Goal: Communication & Community: Share content

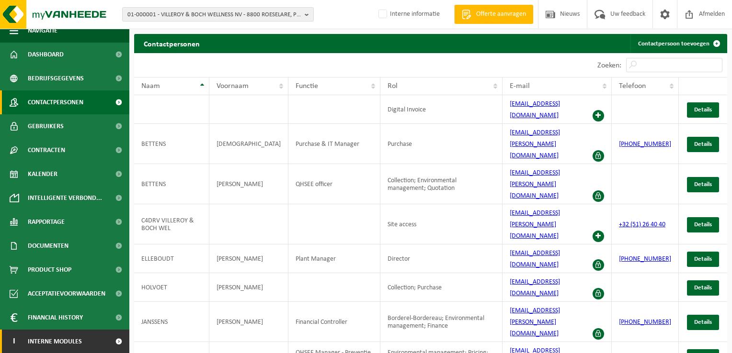
click at [99, 336] on link "I Interne modules" at bounding box center [64, 342] width 129 height 24
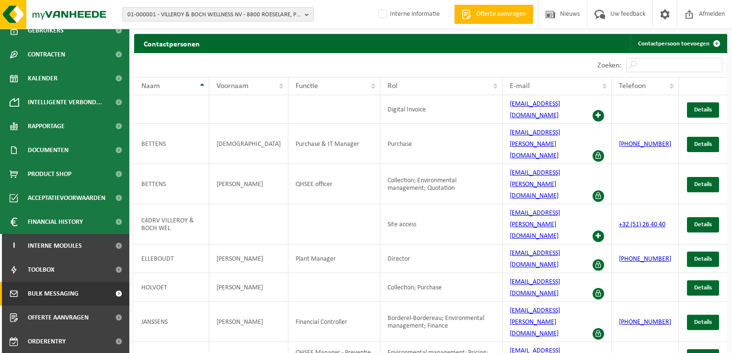
click at [91, 292] on link "Bulk Messaging" at bounding box center [64, 294] width 129 height 24
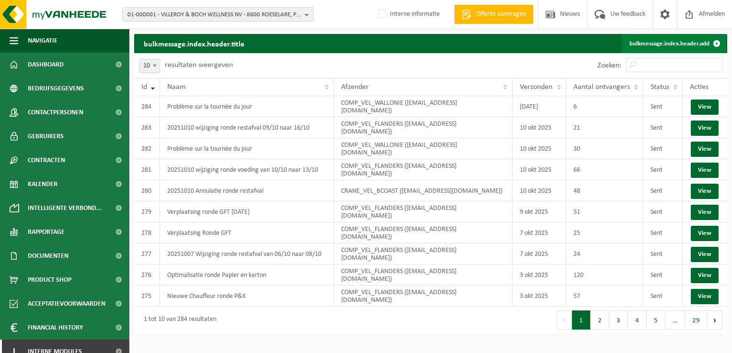
click at [670, 41] on link "bulkmessage.index.header.add" at bounding box center [674, 43] width 104 height 19
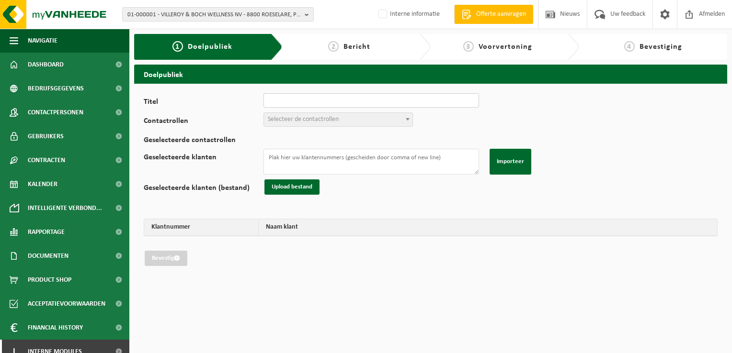
click at [357, 100] on input "Titel" at bounding box center [371, 100] width 216 height 14
type input "20251013 Wijziging ronde restafval van 13/10 naar 14/10"
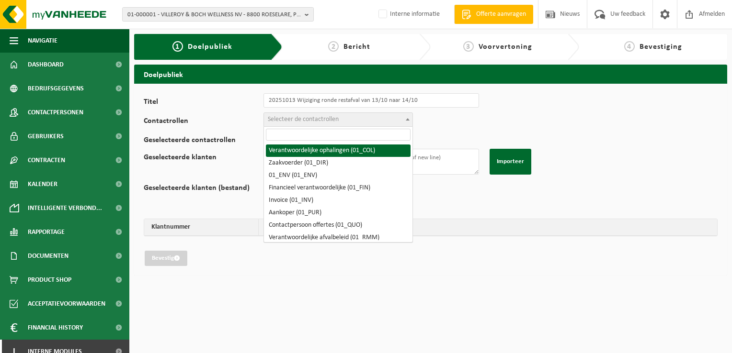
click at [320, 117] on span "Selecteer de contactrollen" at bounding box center [303, 119] width 71 height 7
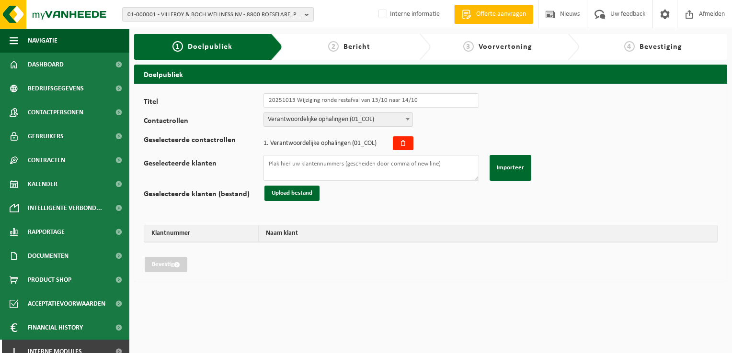
click at [335, 123] on span "Verantwoordelijke ophalingen (01_COL)" at bounding box center [338, 119] width 148 height 13
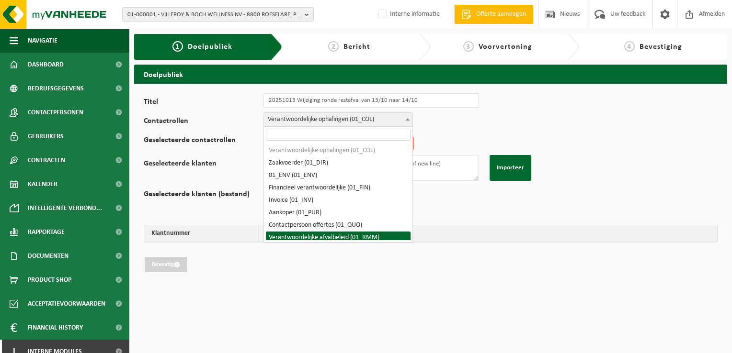
select select "01_RMM"
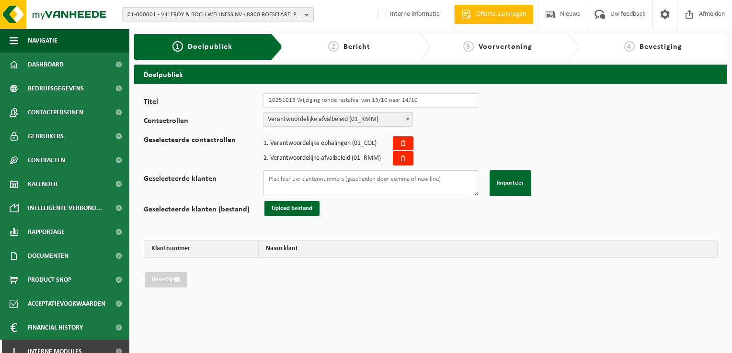
click at [345, 184] on textarea "Geselecteerde klanten" at bounding box center [371, 183] width 216 height 26
click at [352, 184] on textarea "Geselecteerde klanten" at bounding box center [371, 183] width 216 height 26
paste textarea "02-014370 01-069663 01-002905 01-079419 10-742481 10-744940 02-008485 02-008485…"
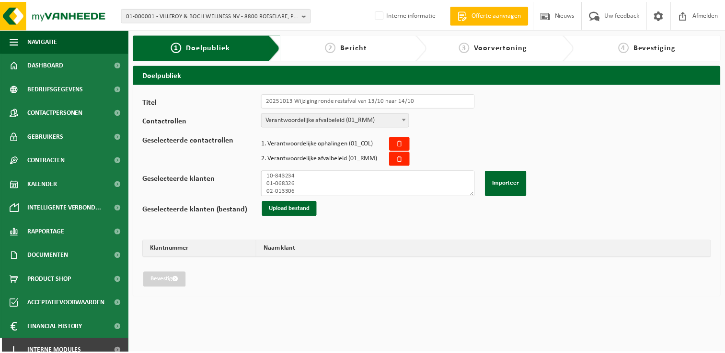
scroll to position [131, 0]
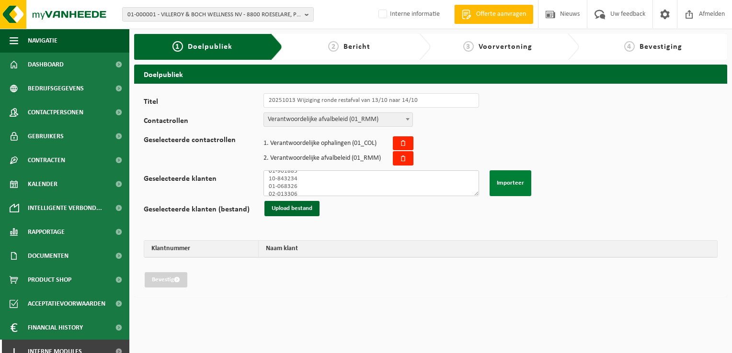
type textarea "02-014370 01-069663 01-002905 01-079419 10-742481 10-744940 02-008485 02-008485…"
click at [521, 192] on button "Importeer" at bounding box center [510, 183] width 42 height 26
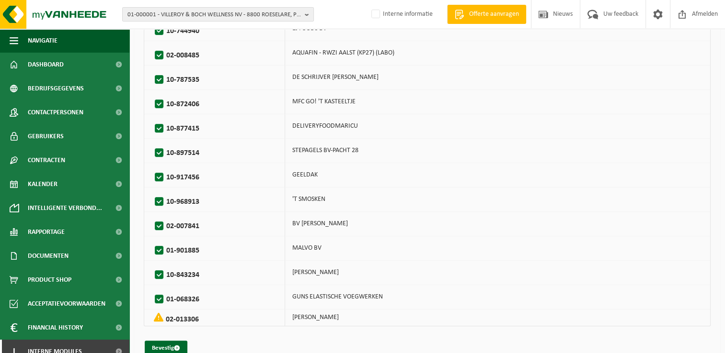
scroll to position [375, 0]
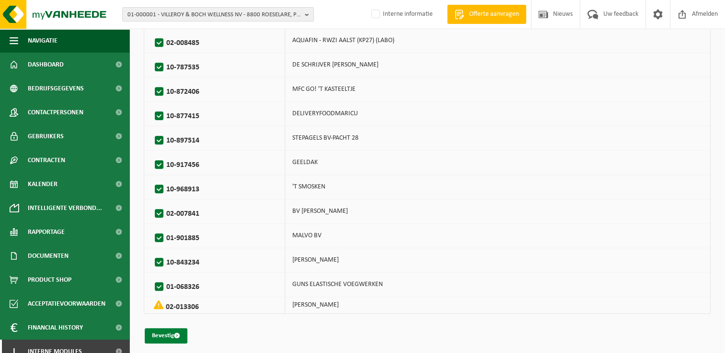
click at [172, 333] on button "Bevestig" at bounding box center [166, 336] width 43 height 15
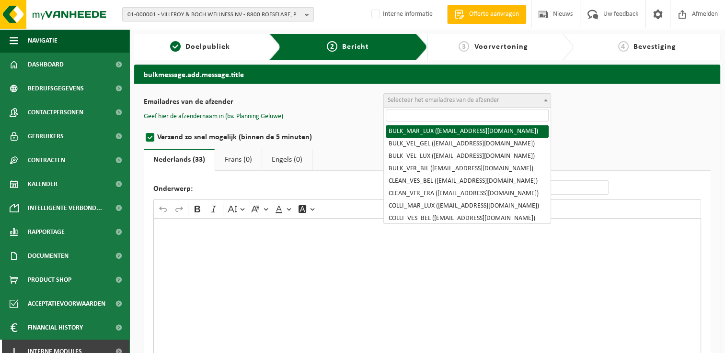
click at [412, 99] on span "Selecteer het emailadres van de afzender" at bounding box center [443, 100] width 112 height 7
click at [463, 112] on input "search" at bounding box center [467, 116] width 163 height 12
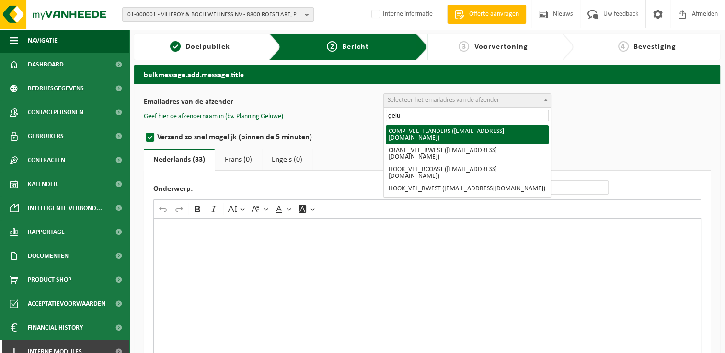
type input "gelu"
select select "COMP_VEL_FLANDERS"
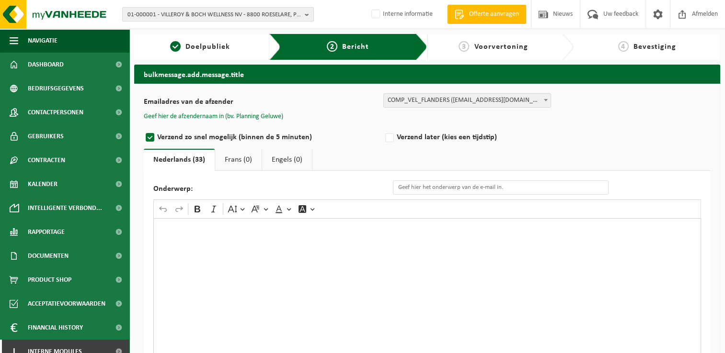
click at [258, 114] on button "Geef hier de afzendernaam in (bv. Planning Geluwe)" at bounding box center [213, 117] width 139 height 9
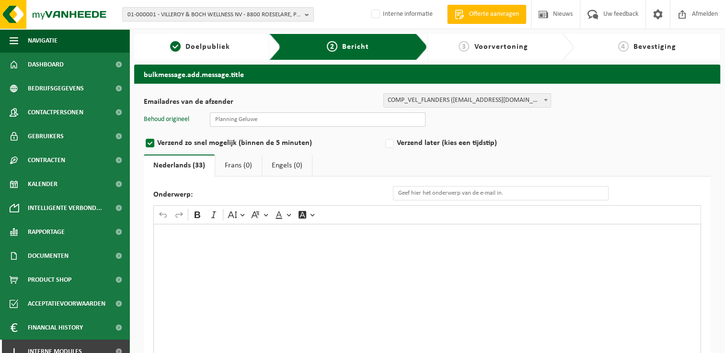
click at [261, 121] on input "text" at bounding box center [318, 120] width 216 height 14
type input "Planning Geluwe"
click at [462, 193] on input "Onderwerp:" at bounding box center [501, 193] width 216 height 14
type input "Eenmalige wijziging van de ledigingsdag van uw container restafval"
click at [424, 239] on div "Rich Text Editor. Editing area: main. Press Alt+0 for help." at bounding box center [426, 320] width 547 height 192
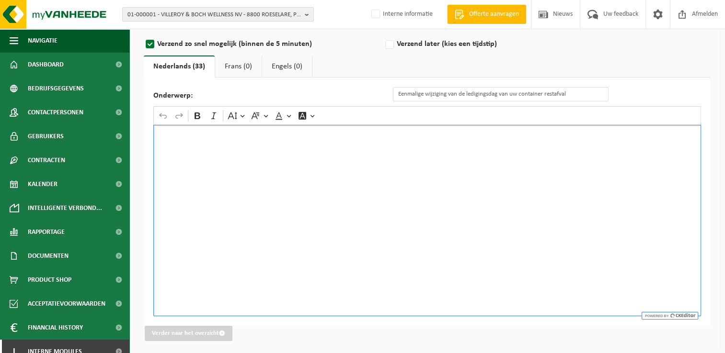
scroll to position [101, 0]
click at [308, 137] on div "Rich Text Editor. Editing area: main. Press Alt+0 for help." at bounding box center [426, 220] width 547 height 192
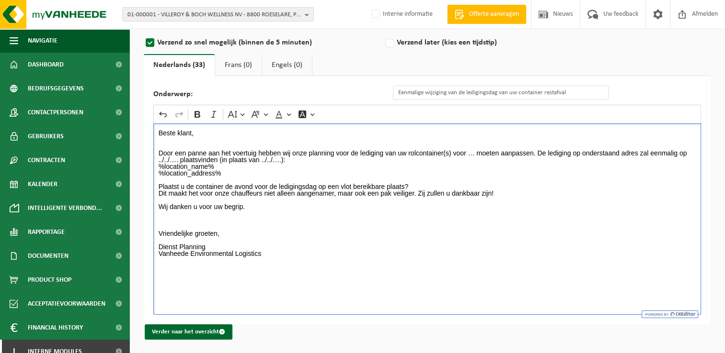
click at [471, 152] on p "Beste klant, Door een panne aan het voertuig hebben wij onze planning voor de l…" at bounding box center [427, 197] width 537 height 134
drag, startPoint x: 196, startPoint y: 159, endPoint x: 216, endPoint y: 160, distance: 20.2
click at [216, 160] on p "Beste klant, Door een panne aan het voertuig hebben wij onze planning voor de l…" at bounding box center [427, 197] width 537 height 134
drag, startPoint x: 341, startPoint y: 160, endPoint x: 360, endPoint y: 160, distance: 19.6
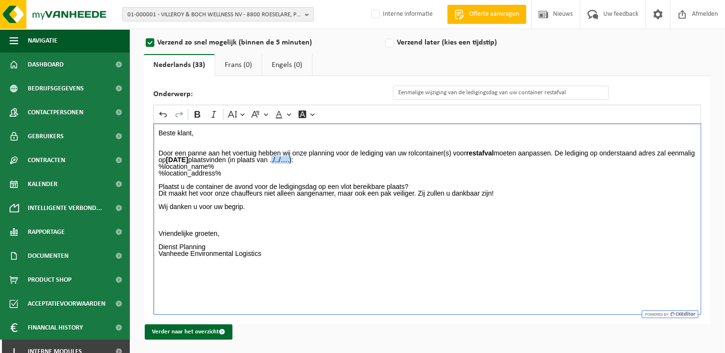
click at [360, 160] on p "Beste klant, Door een panne aan het voertuig hebben wij onze planning voor de l…" at bounding box center [427, 197] width 537 height 134
click at [432, 160] on p "Beste klant, Door een panne aan het voertuig hebben wij onze planning voor de l…" at bounding box center [427, 197] width 537 height 134
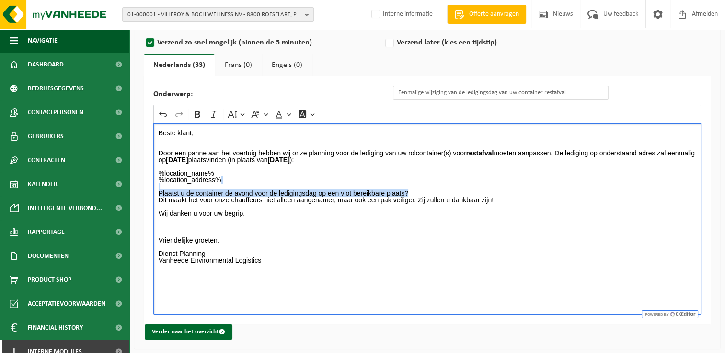
drag, startPoint x: 426, startPoint y: 189, endPoint x: 433, endPoint y: 193, distance: 8.8
click at [433, 193] on p "⁠⁠⁠⁠⁠⁠⁠ %location_name% %location_address% Plaatst u de container de avond voor…" at bounding box center [427, 216] width 537 height 107
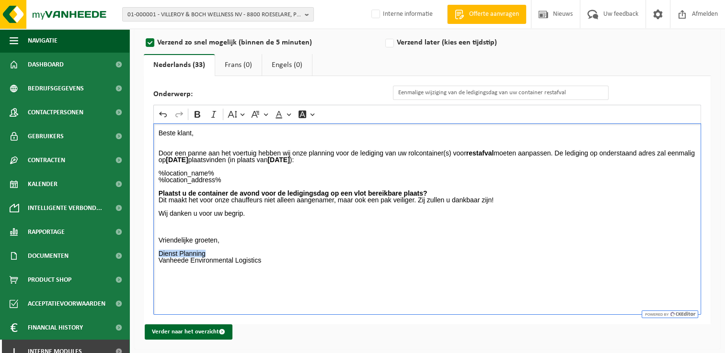
drag, startPoint x: 159, startPoint y: 252, endPoint x: 211, endPoint y: 252, distance: 52.2
click at [211, 252] on p "%location_name% %location_address% Plaatst u de container de avond voor de ledi…" at bounding box center [427, 216] width 537 height 107
click at [224, 245] on p "%location_name% %location_address% Plaatst u de container de avond voor de ledi…" at bounding box center [427, 216] width 537 height 107
click at [257, 179] on p "%location_name% %location_address% Plaatst u de container de avond voor de ledi…" at bounding box center [427, 216] width 537 height 107
click at [219, 331] on span "submit" at bounding box center [222, 332] width 6 height 6
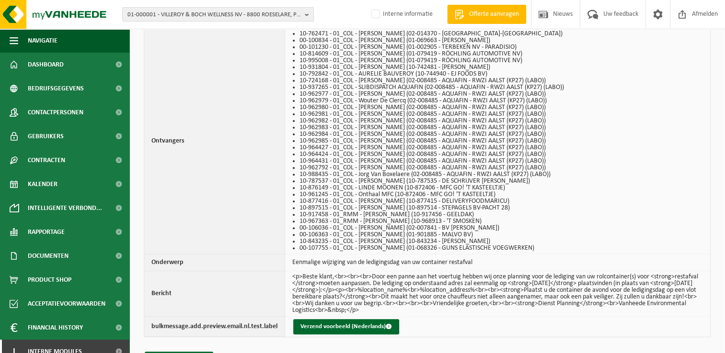
scroll to position [318, 0]
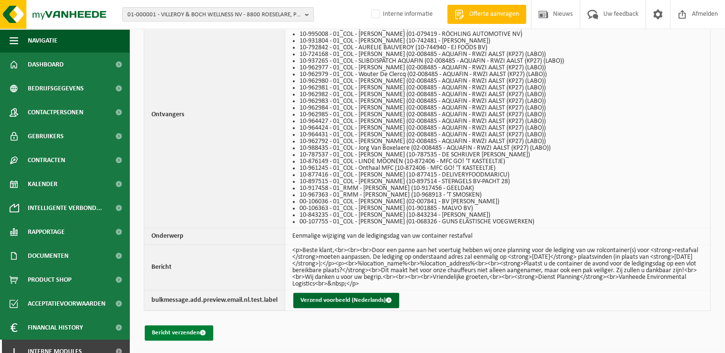
click at [193, 331] on button "Bericht verzenden" at bounding box center [179, 333] width 68 height 15
